Goal: Task Accomplishment & Management: Manage account settings

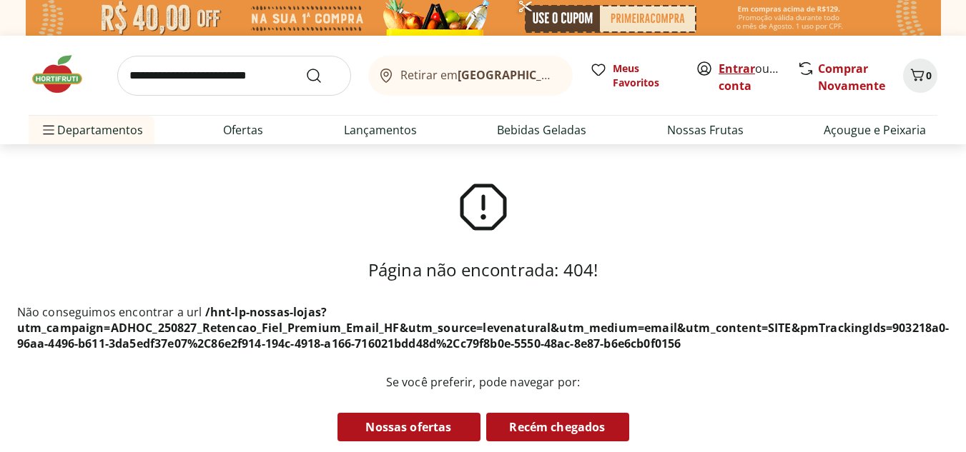
click at [733, 69] on link "Entrar" at bounding box center [736, 69] width 36 height 16
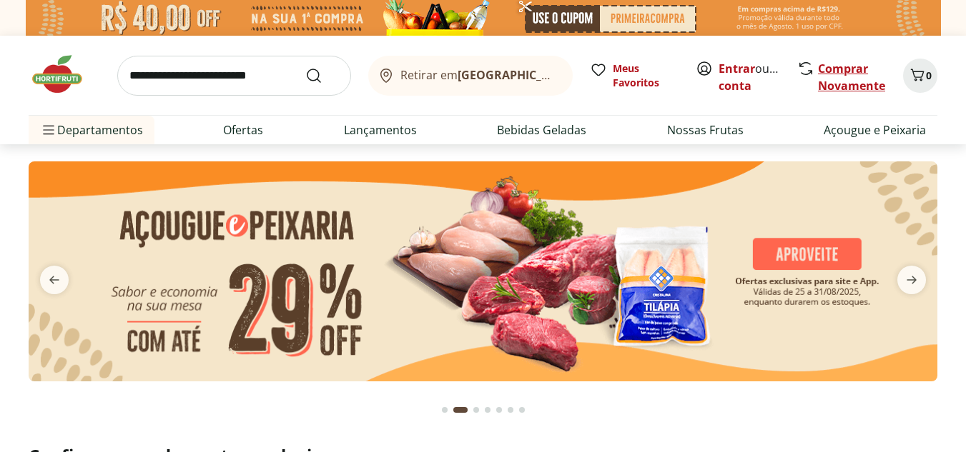
click at [836, 73] on link "Comprar Novamente" at bounding box center [851, 77] width 67 height 33
click at [731, 66] on link "Entrar" at bounding box center [736, 69] width 36 height 16
